Goal: Navigation & Orientation: Find specific page/section

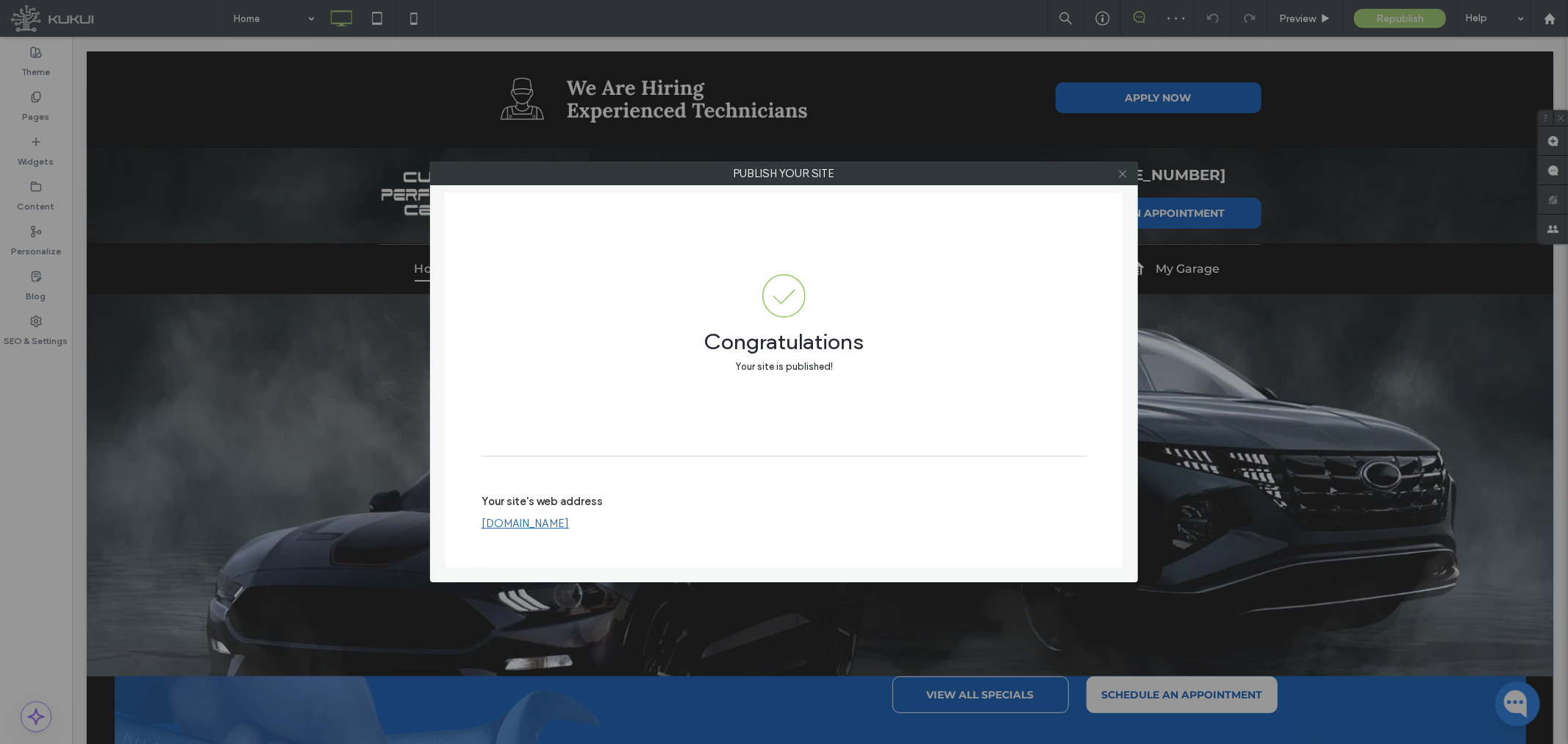
click at [1120, 169] on icon at bounding box center [1123, 173] width 11 height 11
click at [1121, 174] on use at bounding box center [1122, 173] width 7 height 7
click at [1125, 171] on icon at bounding box center [1123, 173] width 11 height 11
